Goal: Transaction & Acquisition: Subscribe to service/newsletter

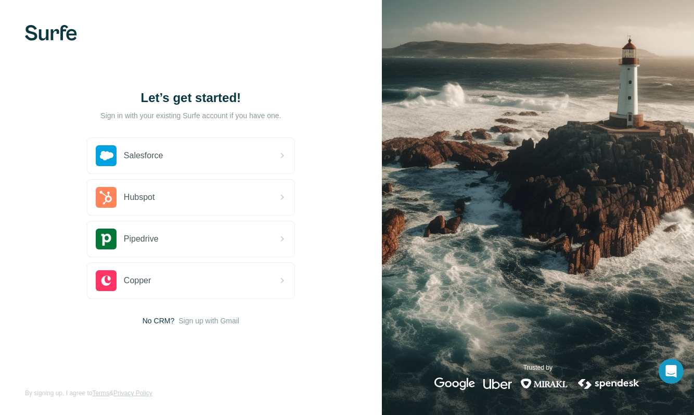
click at [228, 321] on span "Sign up with Gmail" at bounding box center [208, 320] width 61 height 10
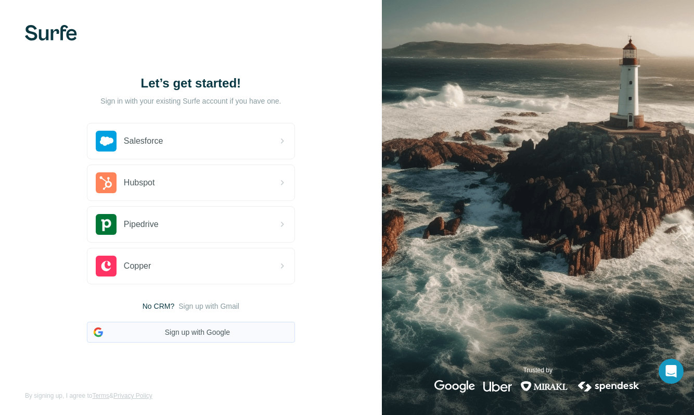
click at [218, 329] on button "Sign up with Google" at bounding box center [191, 332] width 208 height 21
